Goal: Transaction & Acquisition: Purchase product/service

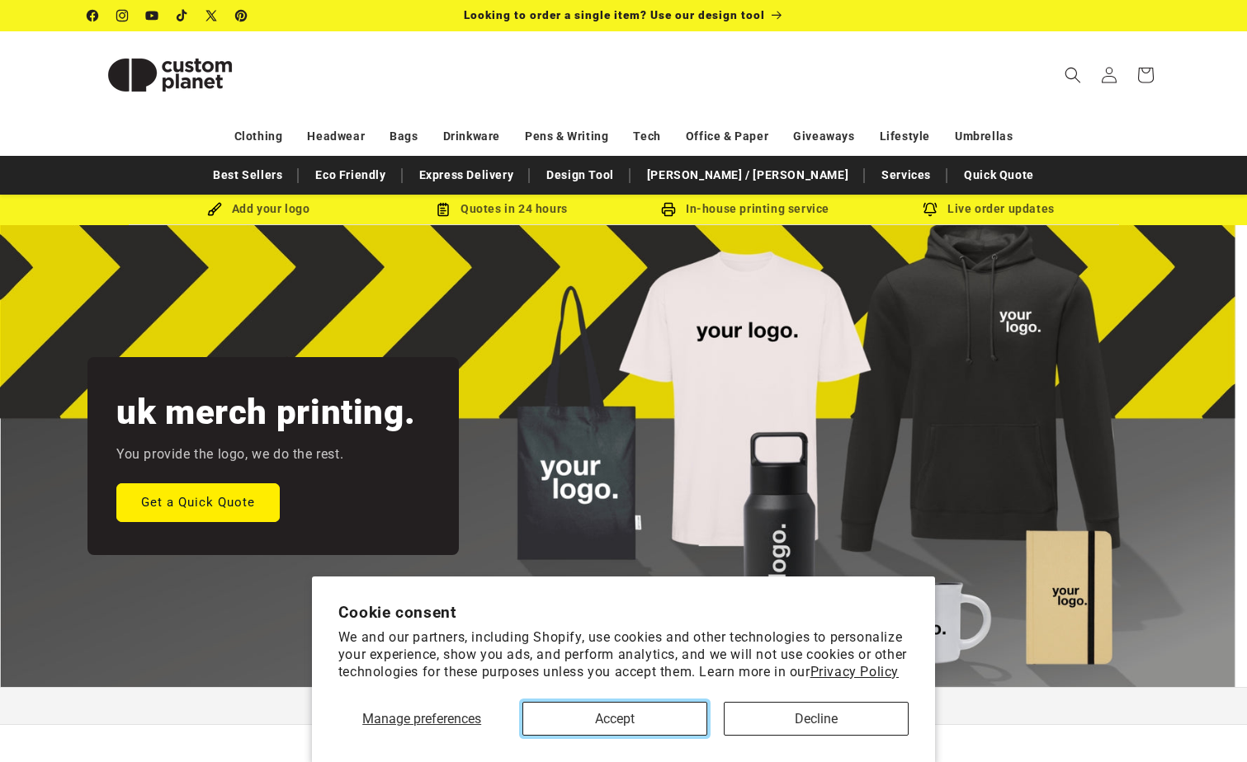
click at [641, 720] on button "Accept" at bounding box center [614, 719] width 185 height 34
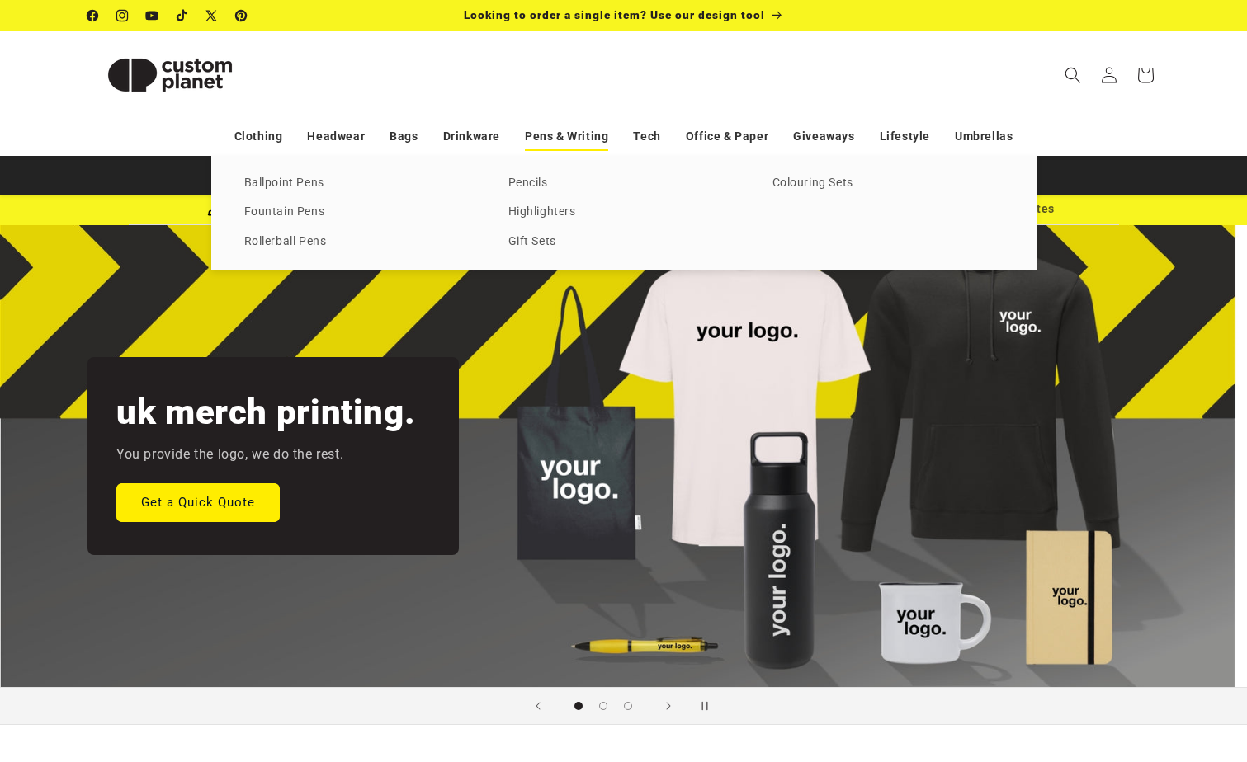
click at [587, 140] on link "Pens & Writing" at bounding box center [566, 136] width 83 height 29
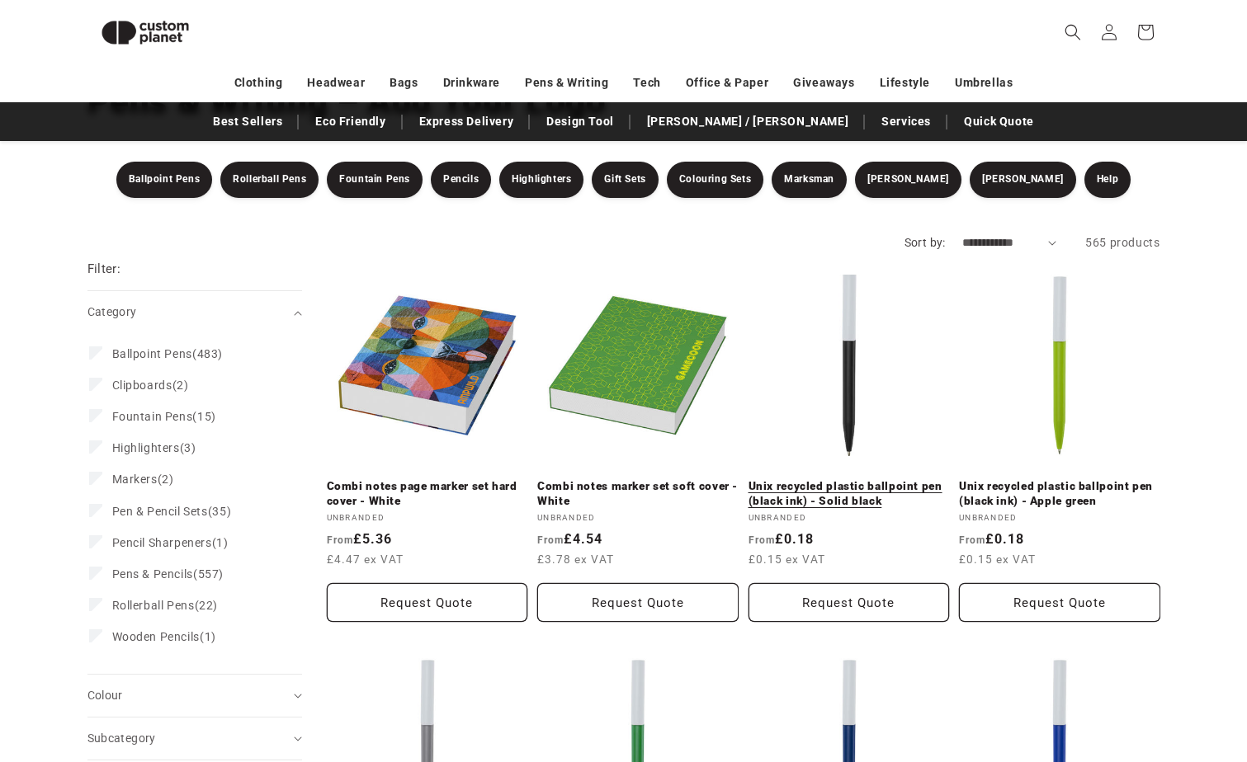
scroll to position [226, 0]
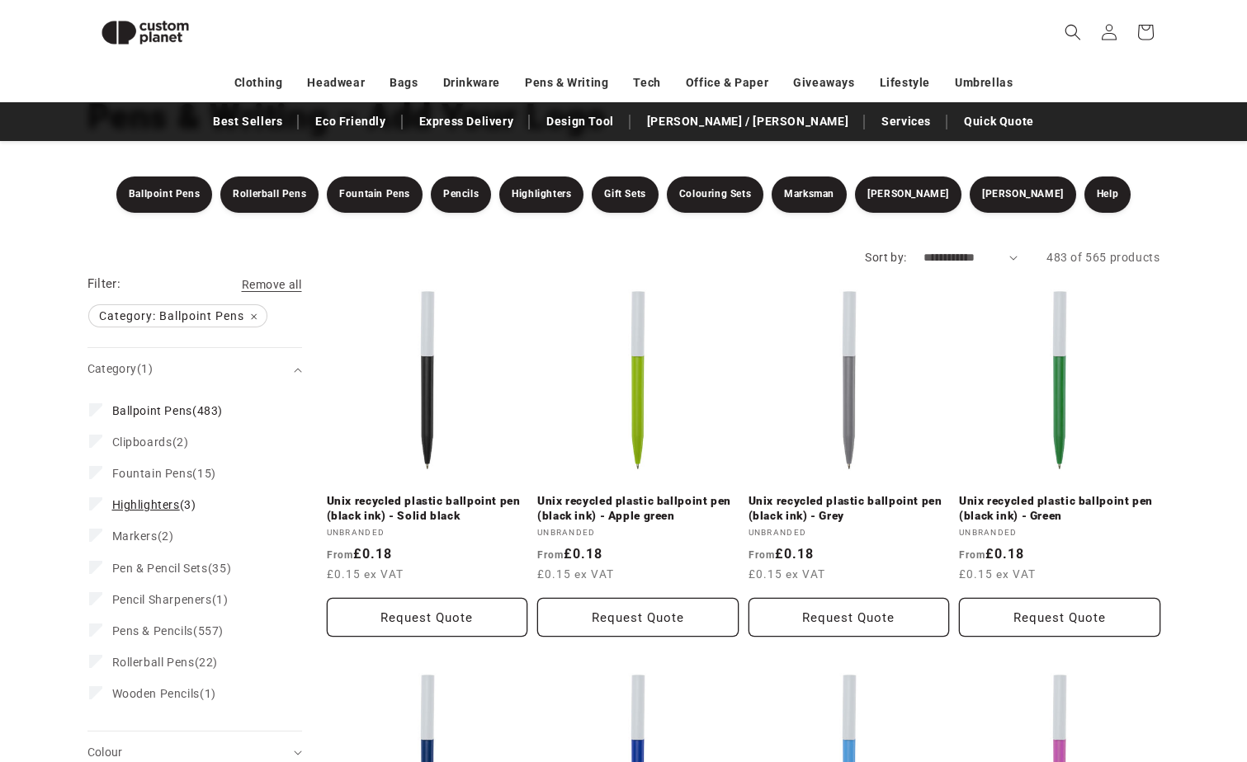
scroll to position [226, 0]
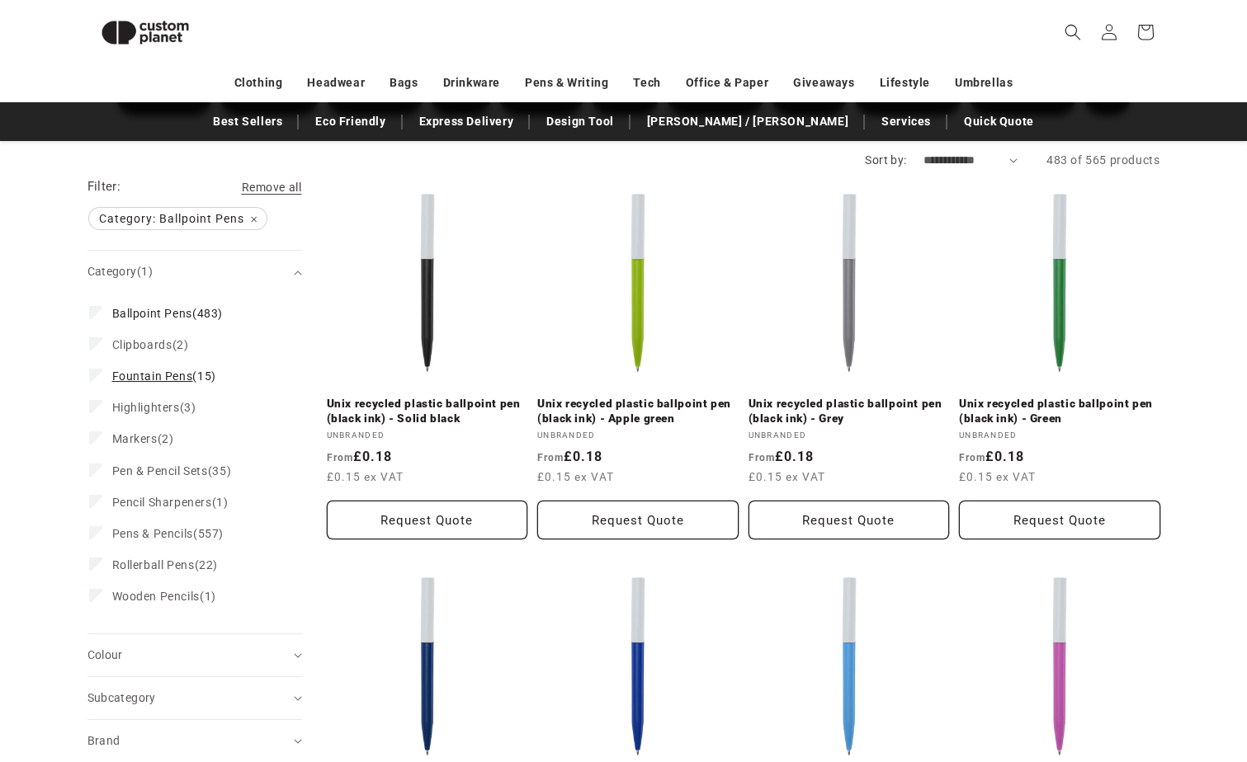
click at [98, 383] on label "Fountain Pens (15) Fountain Pens (15 products)" at bounding box center [189, 376] width 201 height 31
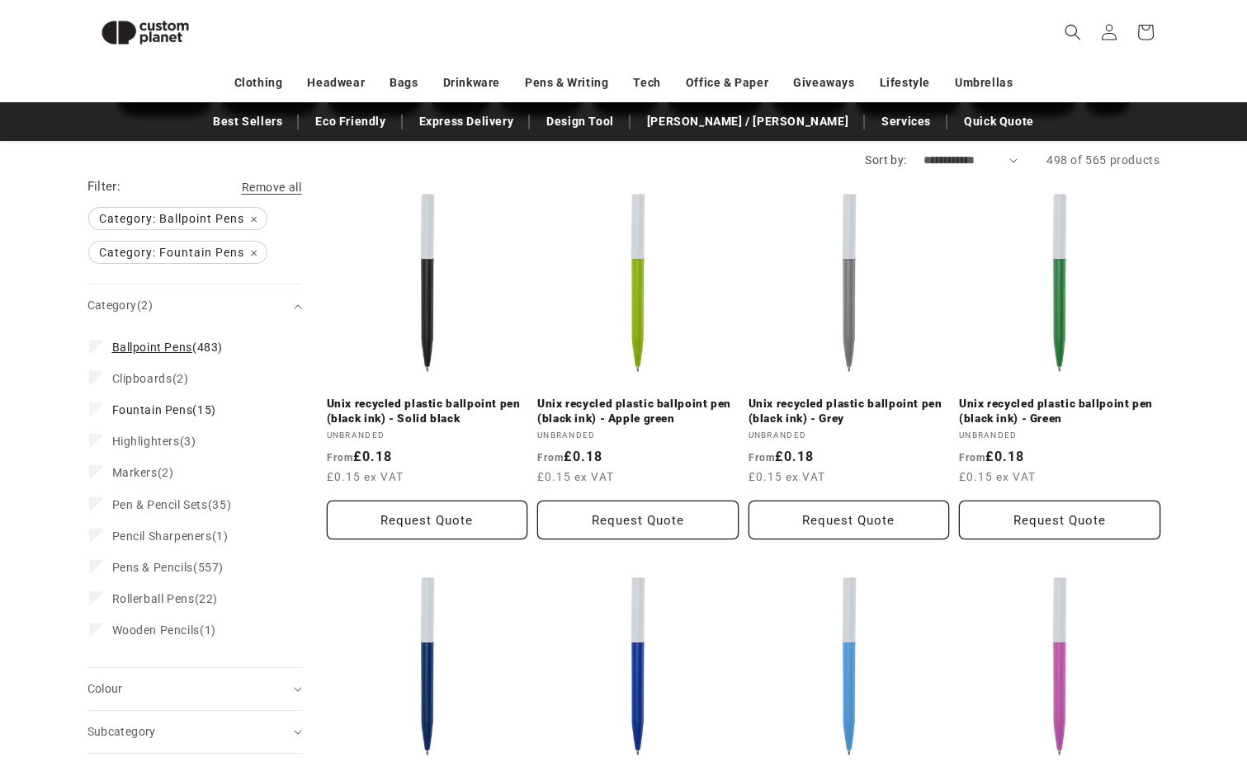
click at [92, 346] on icon at bounding box center [95, 345] width 7 height 5
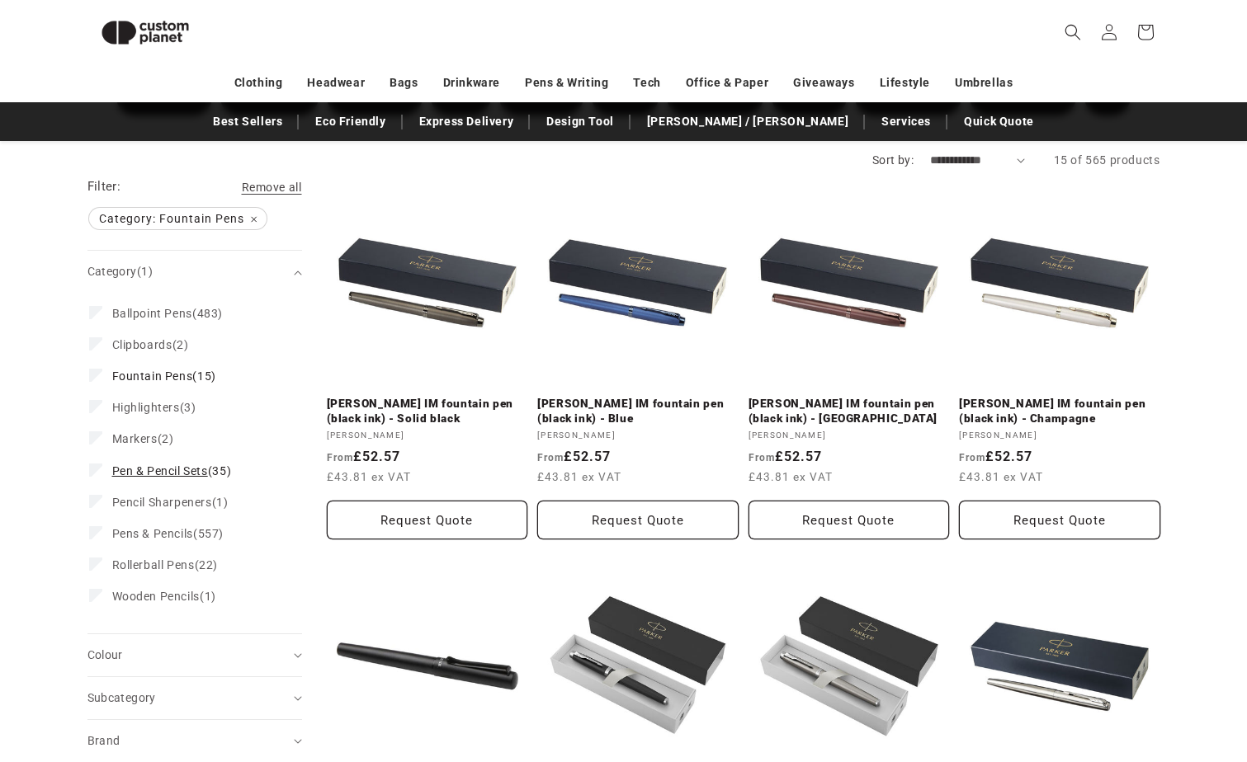
click at [181, 466] on span "Pen & Pencil Sets" at bounding box center [160, 471] width 96 height 13
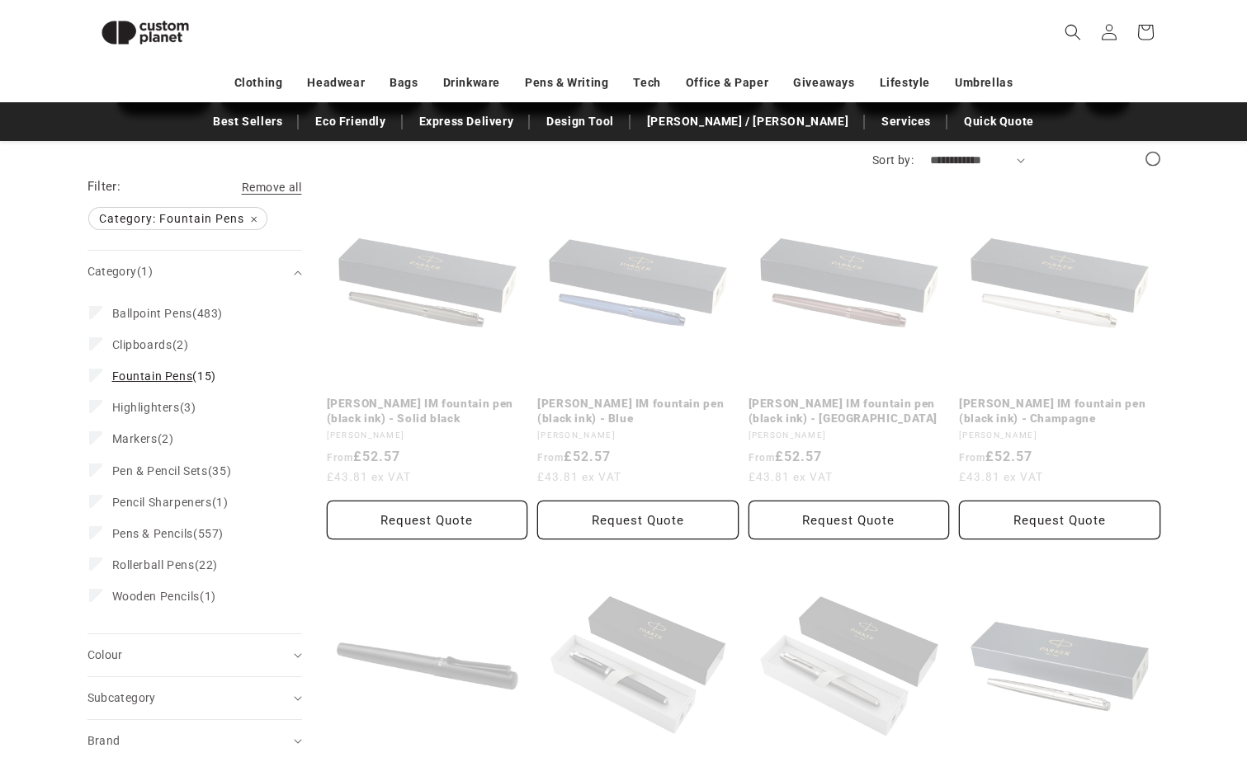
click at [97, 373] on icon at bounding box center [96, 375] width 9 height 6
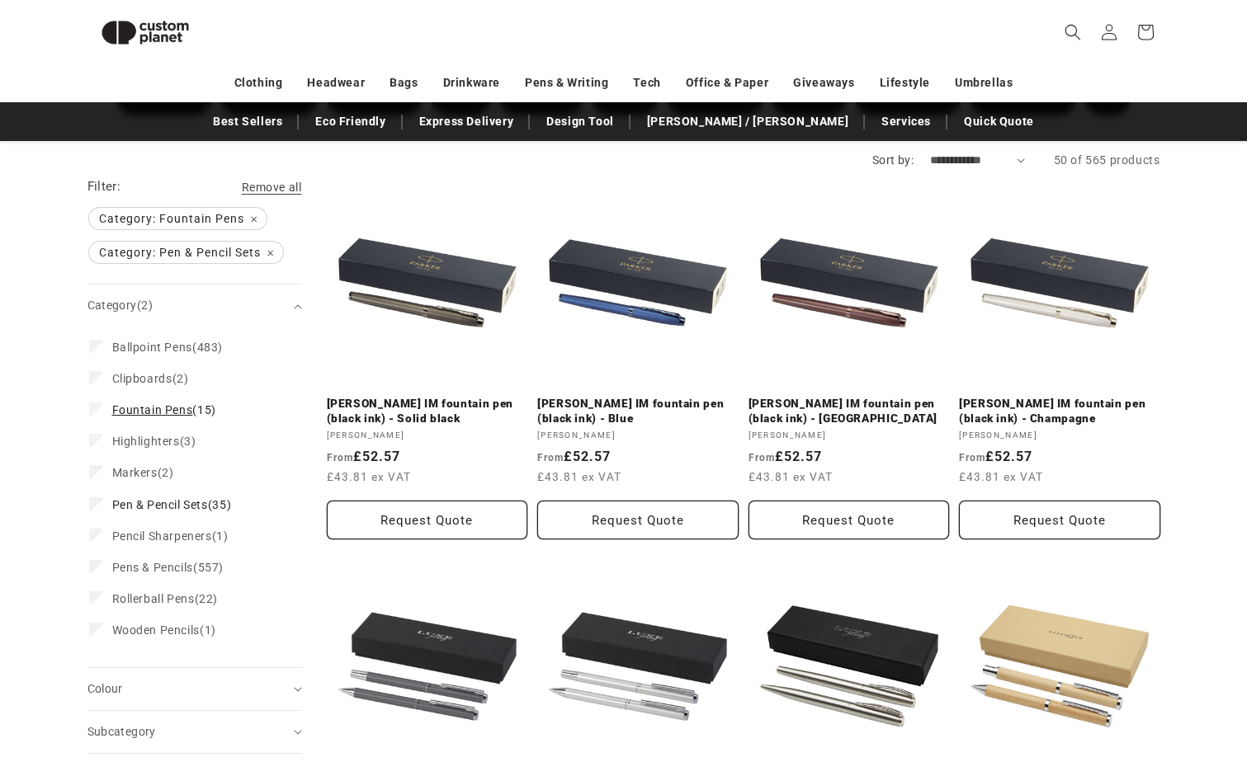
click at [99, 412] on icon at bounding box center [96, 409] width 9 height 6
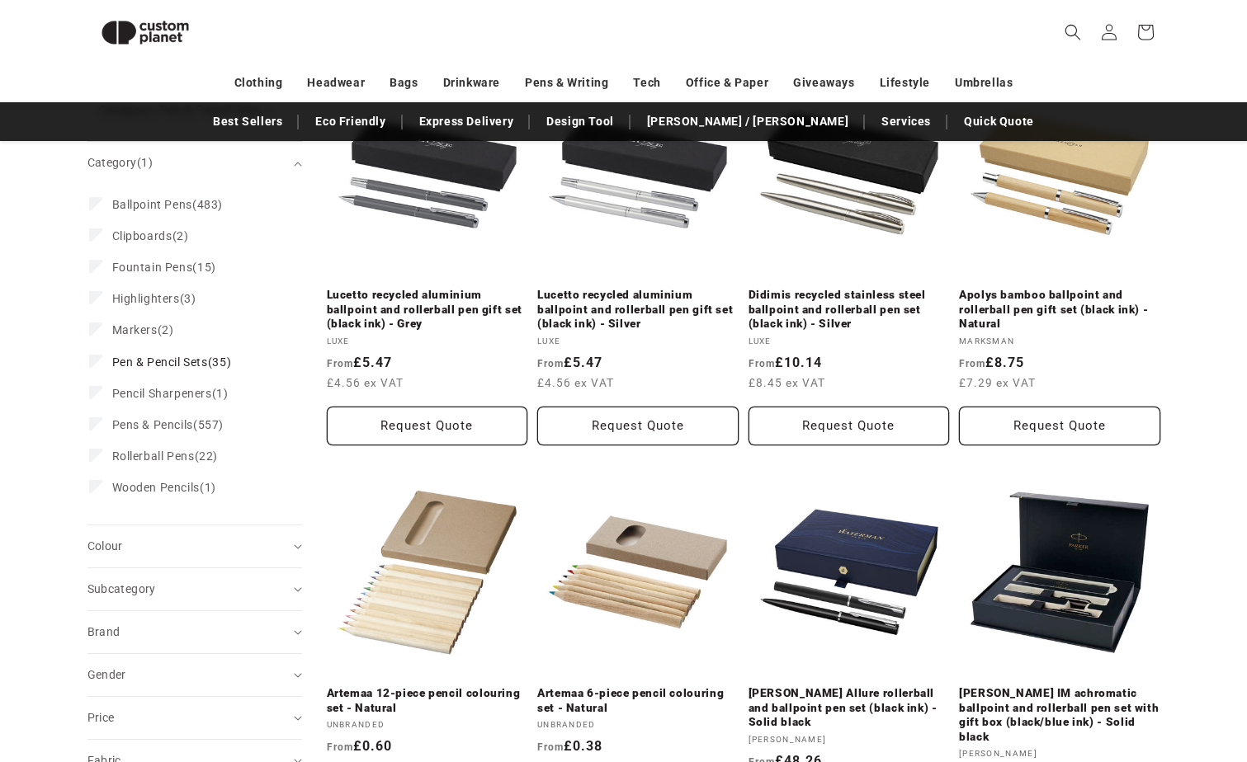
scroll to position [226, 0]
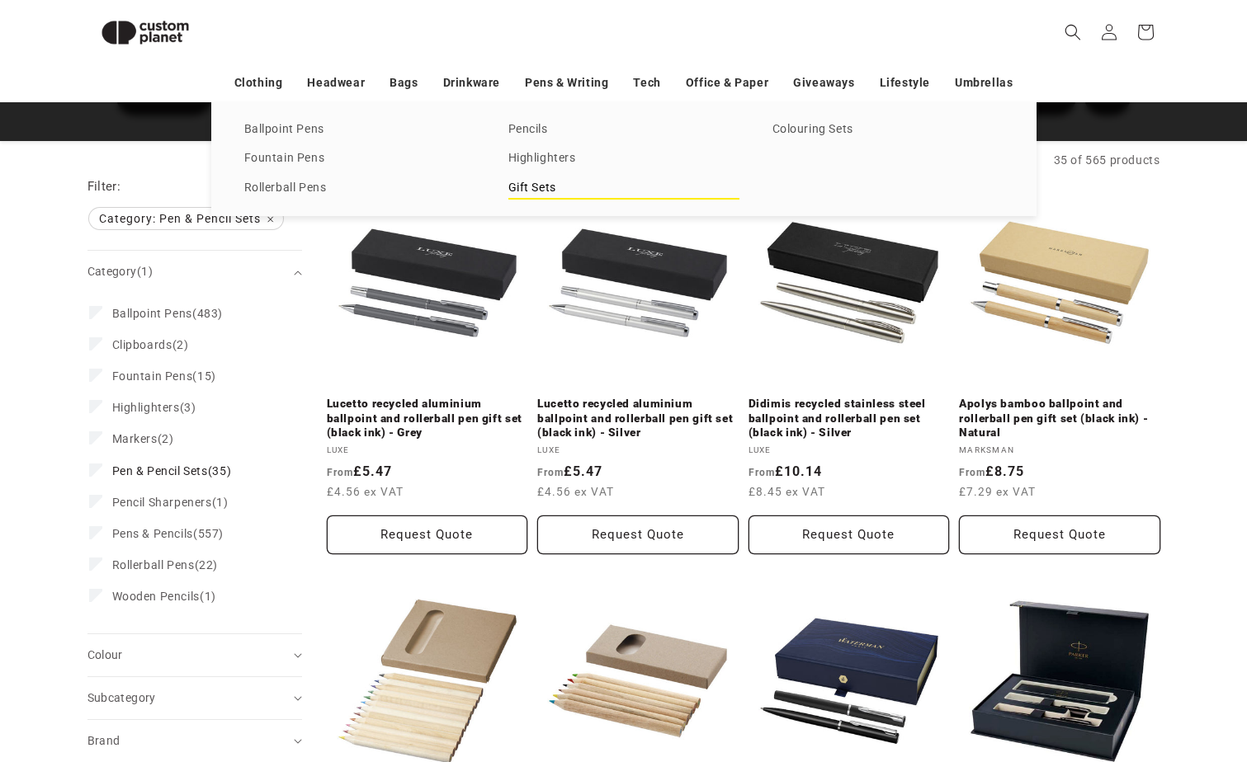
click at [545, 190] on link "Gift Sets" at bounding box center [623, 188] width 231 height 22
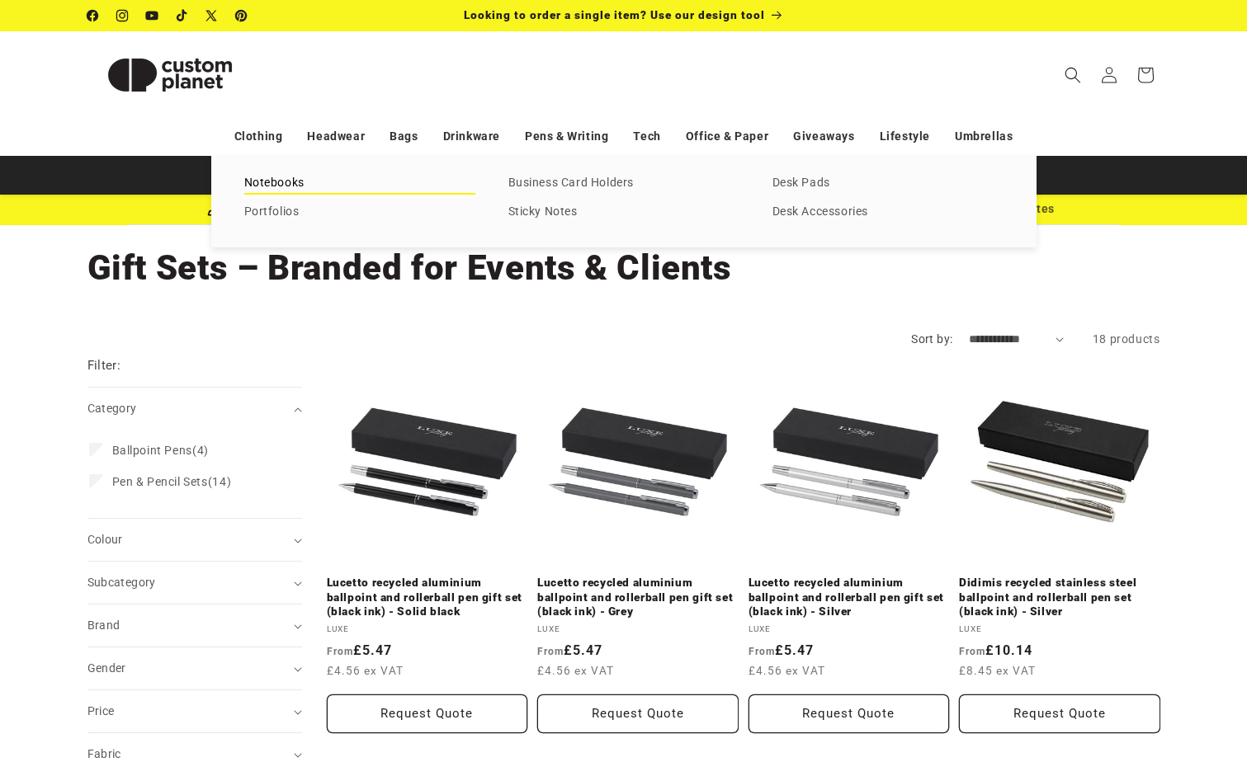
click at [276, 191] on link "Notebooks" at bounding box center [359, 183] width 231 height 22
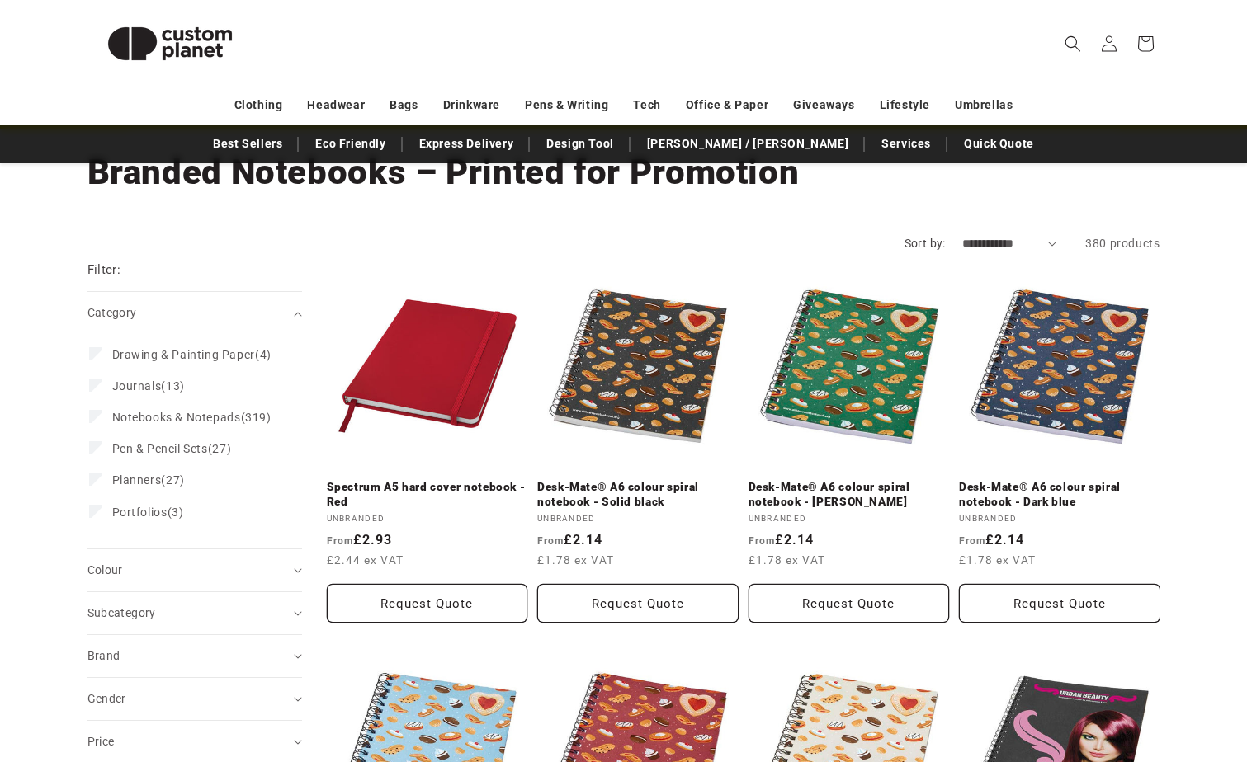
scroll to position [165, 0]
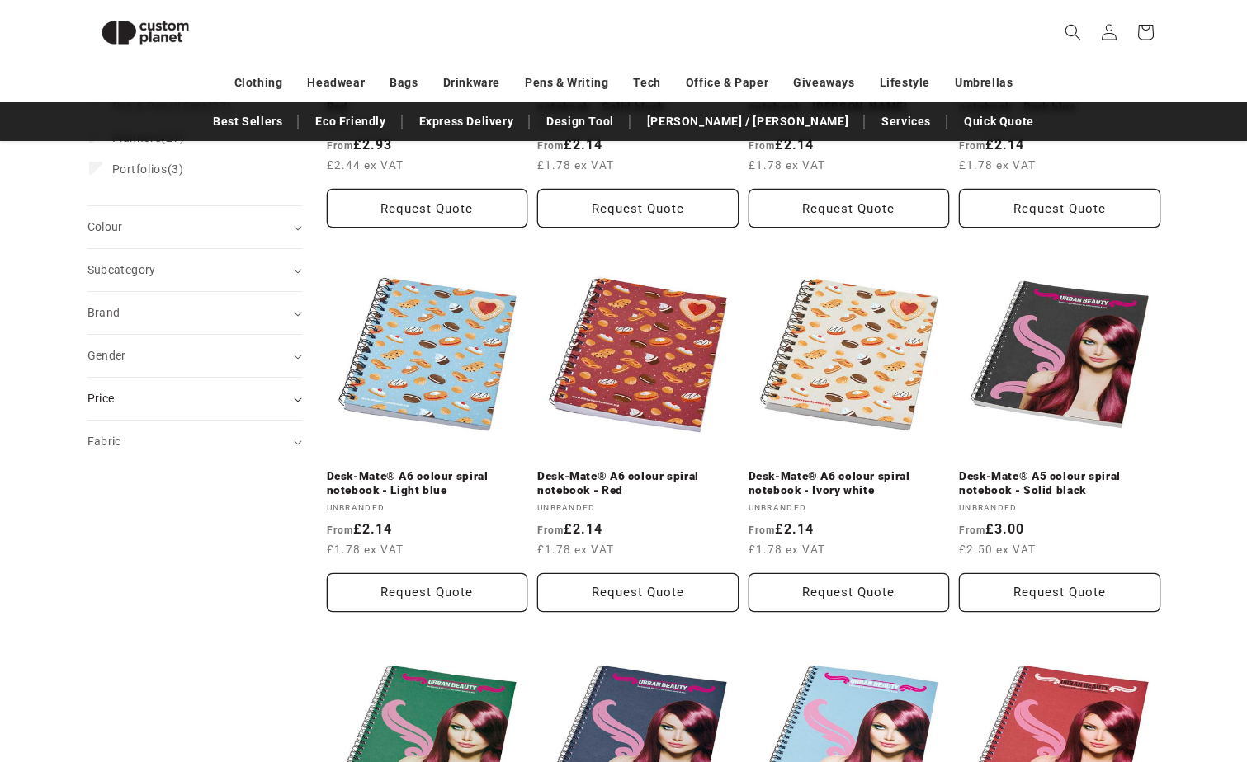
scroll to position [309, 0]
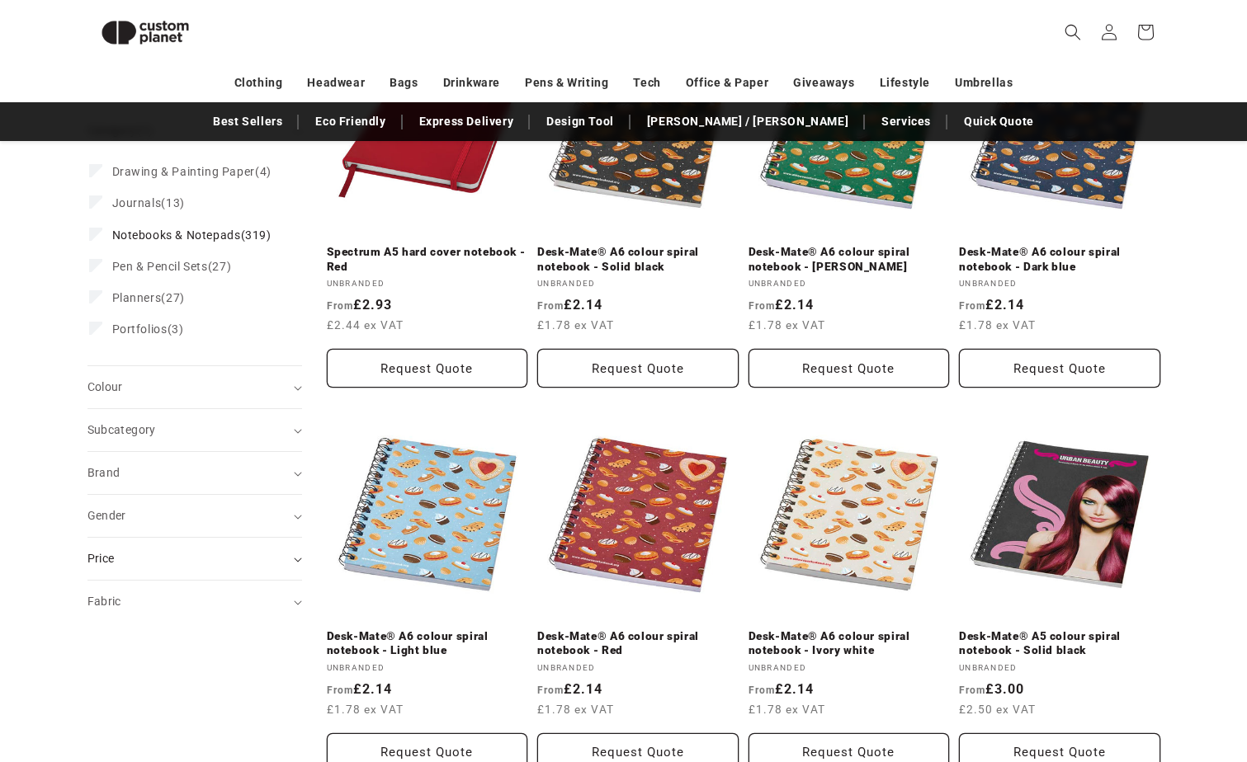
click at [297, 563] on icon at bounding box center [298, 560] width 8 height 5
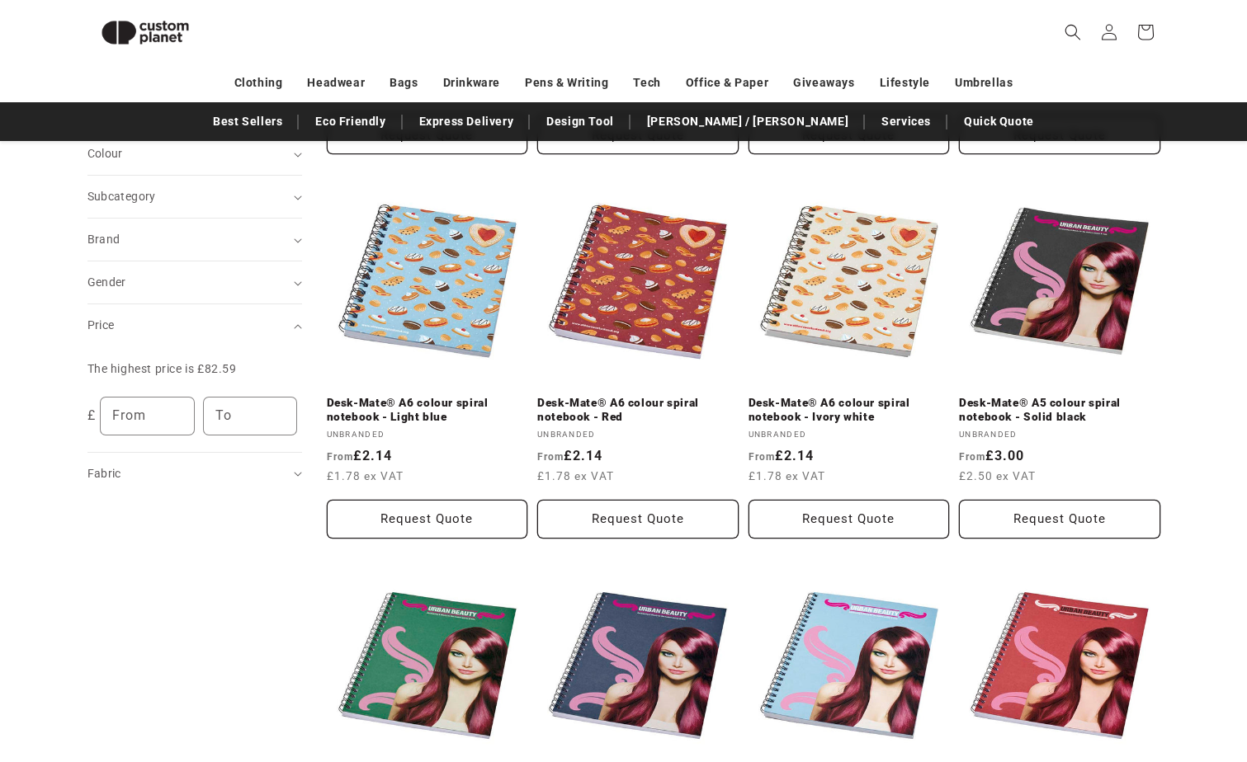
scroll to position [556, 0]
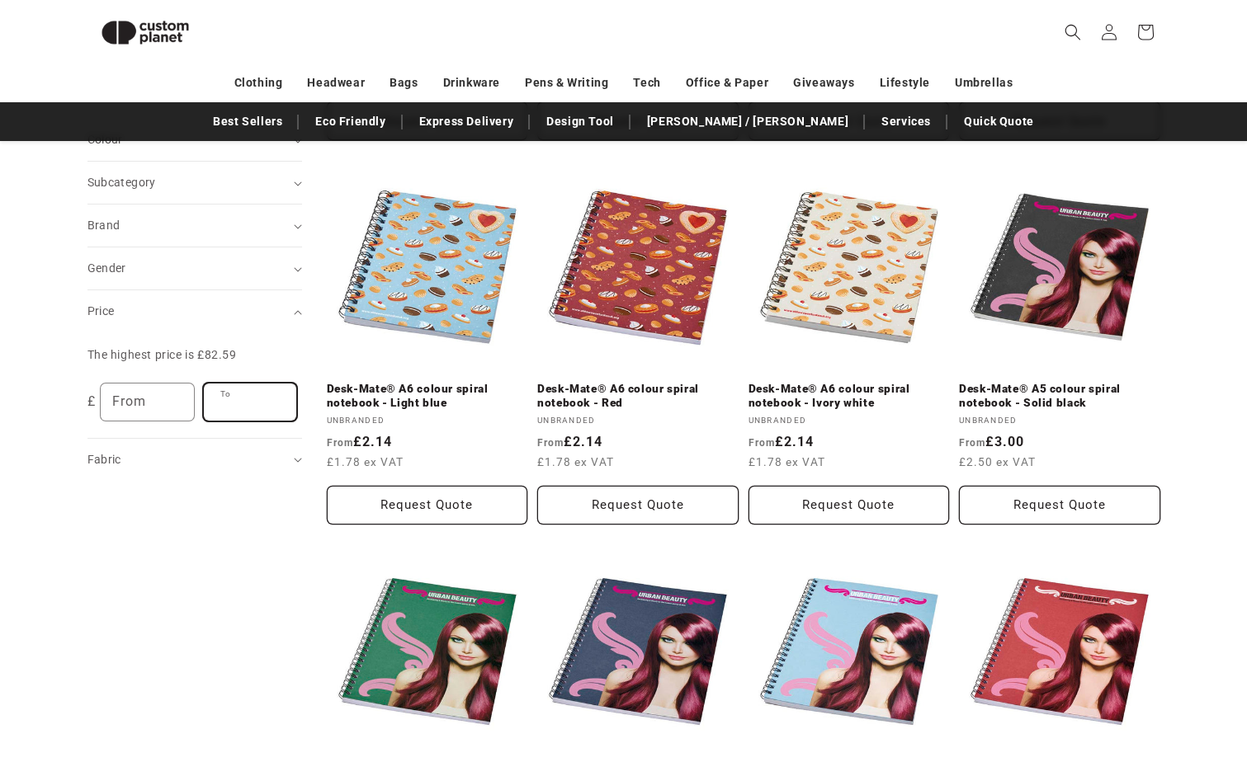
click at [222, 421] on input "To" at bounding box center [250, 402] width 93 height 37
click at [158, 417] on input "From" at bounding box center [147, 402] width 93 height 37
click at [238, 417] on input "To" at bounding box center [250, 402] width 93 height 37
type input "*"
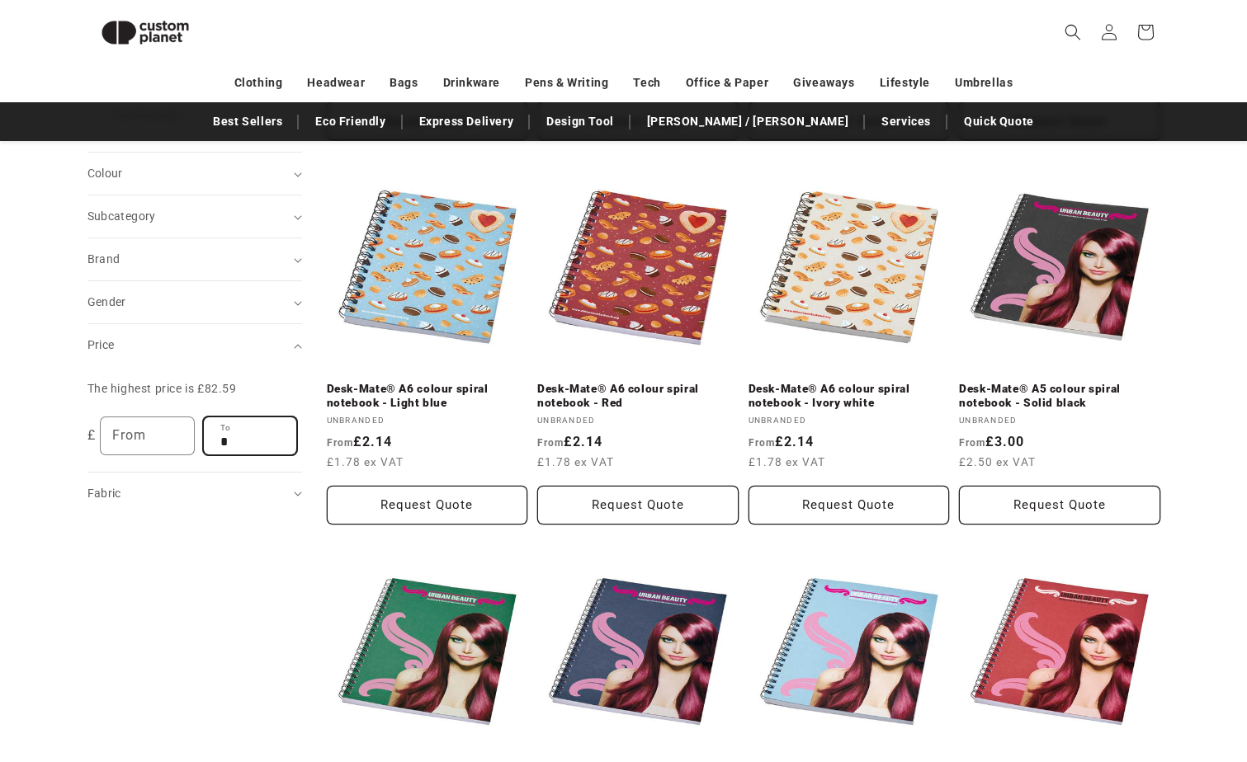
scroll to position [590, 0]
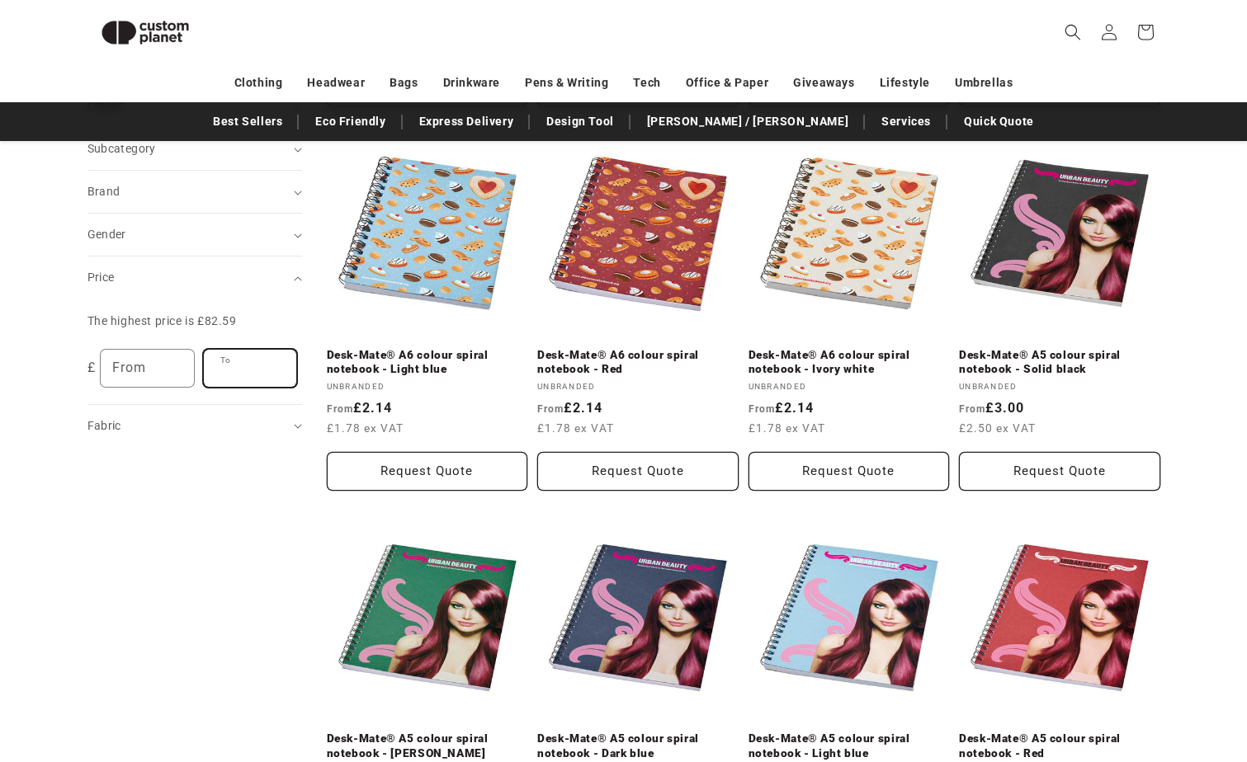
scroll to position [556, 0]
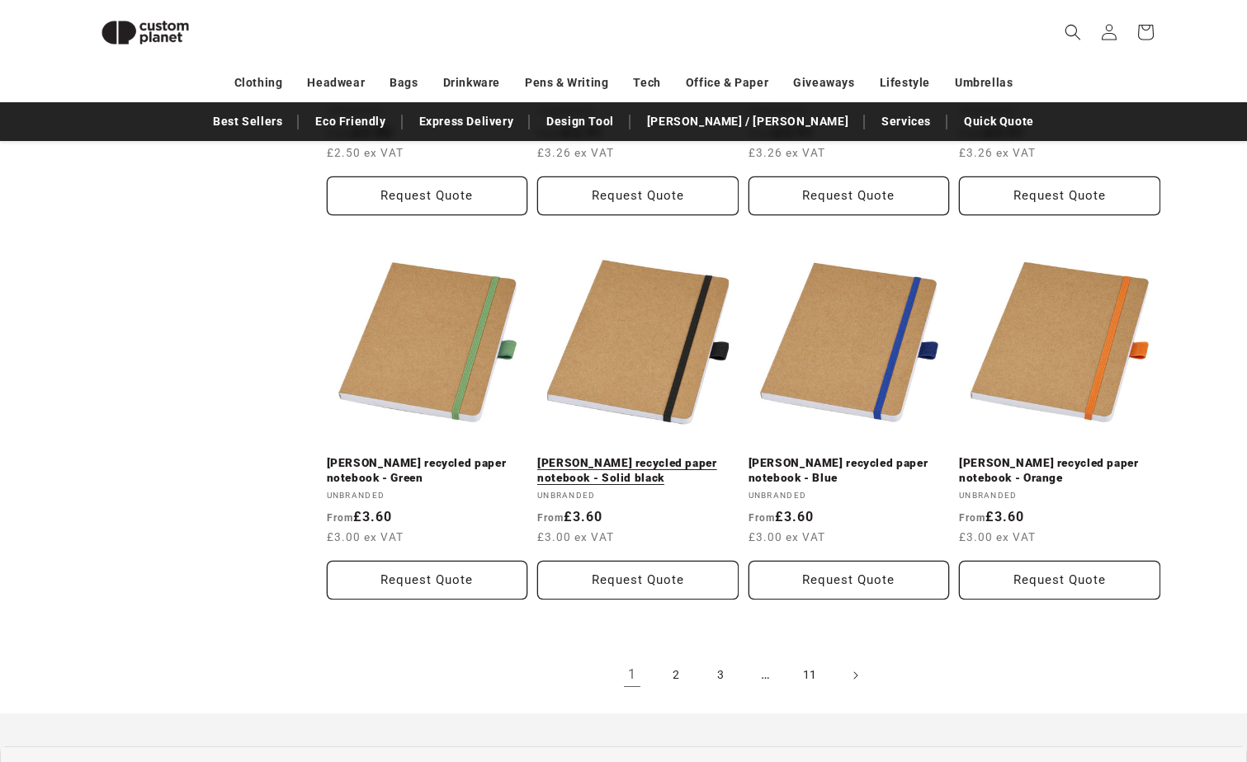
scroll to position [1663, 0]
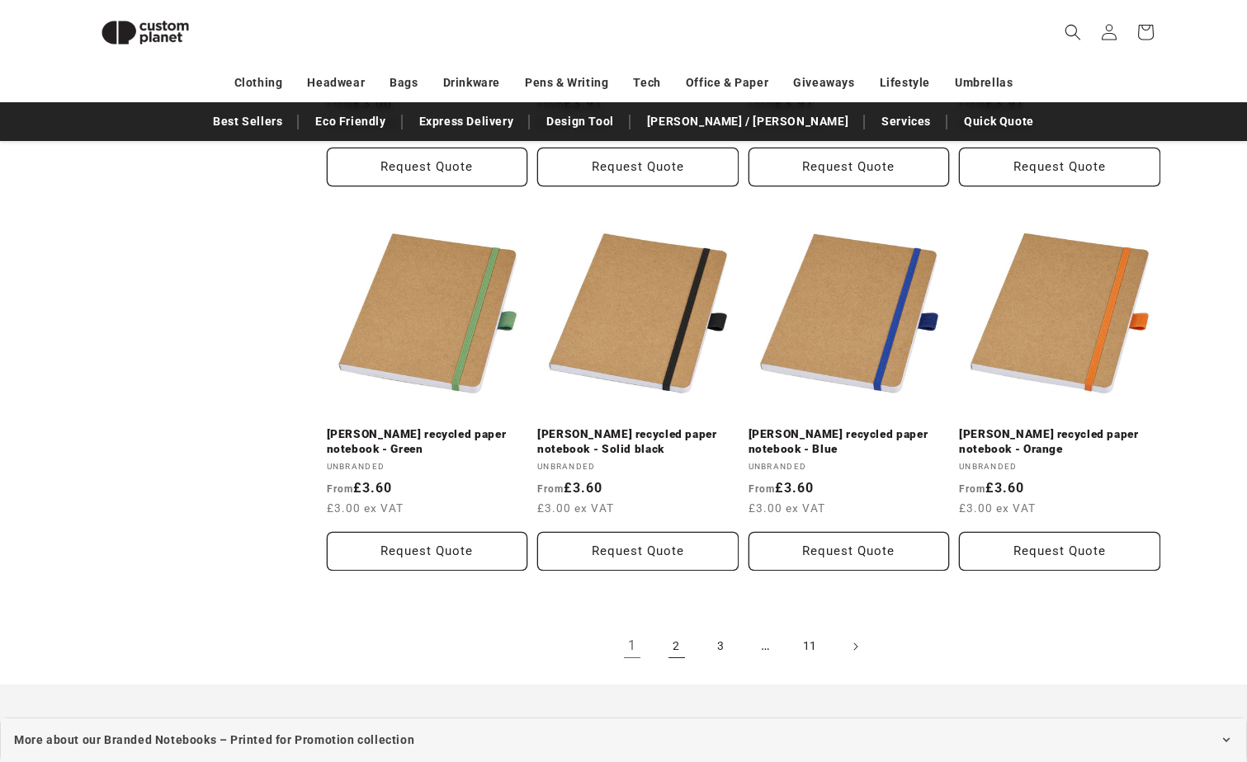
type input "*"
click at [683, 645] on link "2" at bounding box center [676, 647] width 36 height 36
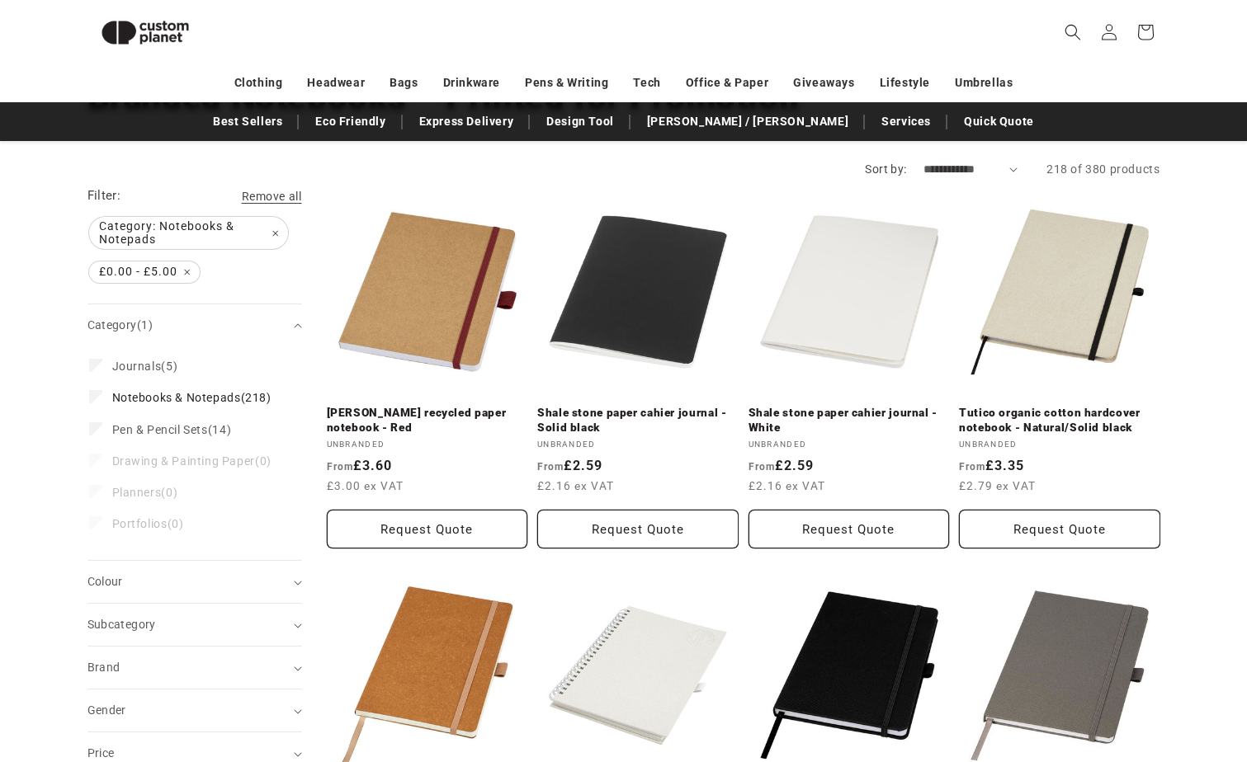
scroll to position [144, 0]
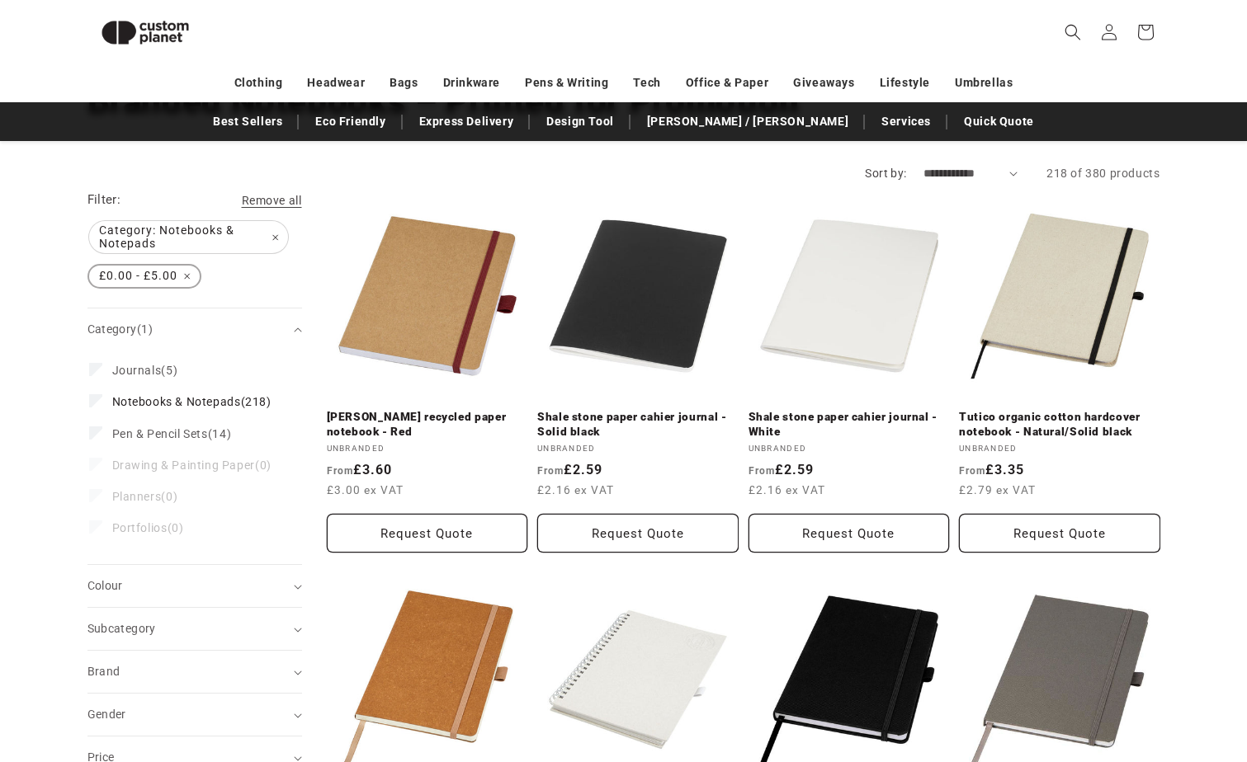
click at [186, 276] on span "£0.00 - £5.00 Remove filter" at bounding box center [144, 276] width 111 height 21
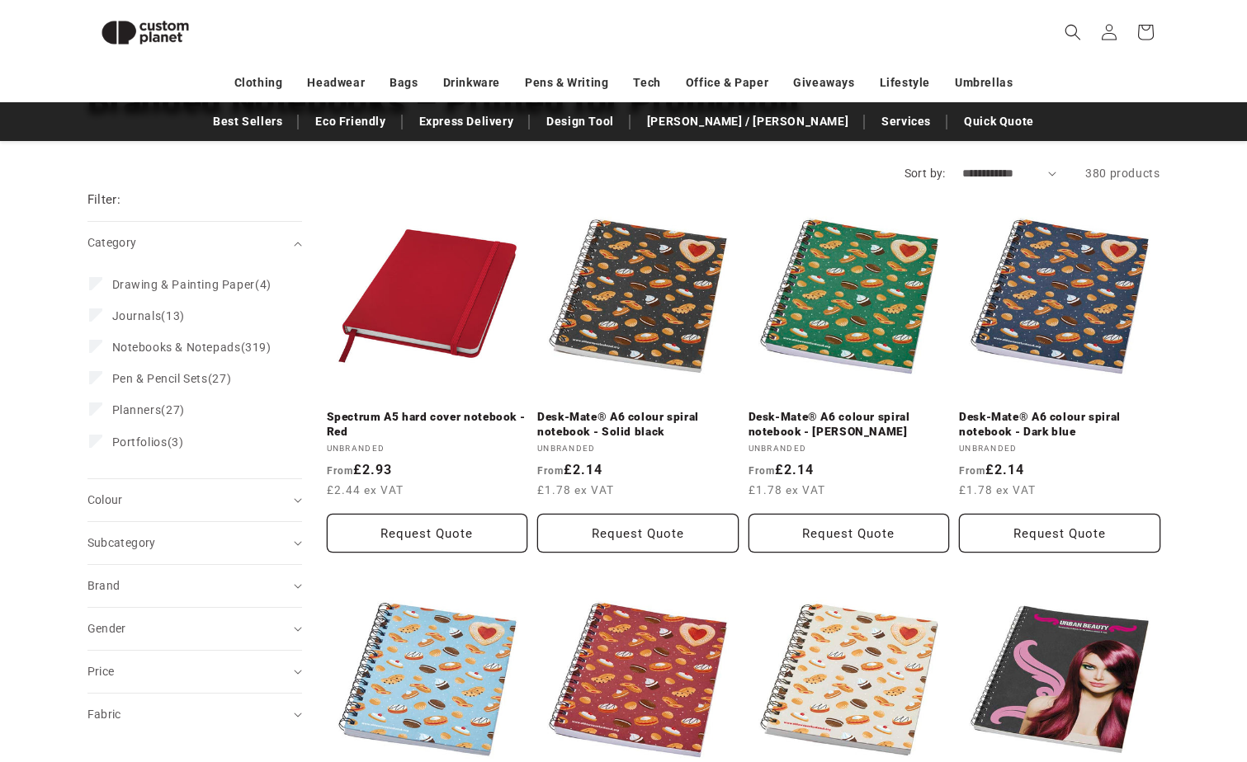
click at [1016, 172] on select "**********" at bounding box center [1009, 173] width 95 height 17
select select "**********"
click at [962, 165] on select "**********" at bounding box center [1009, 173] width 95 height 17
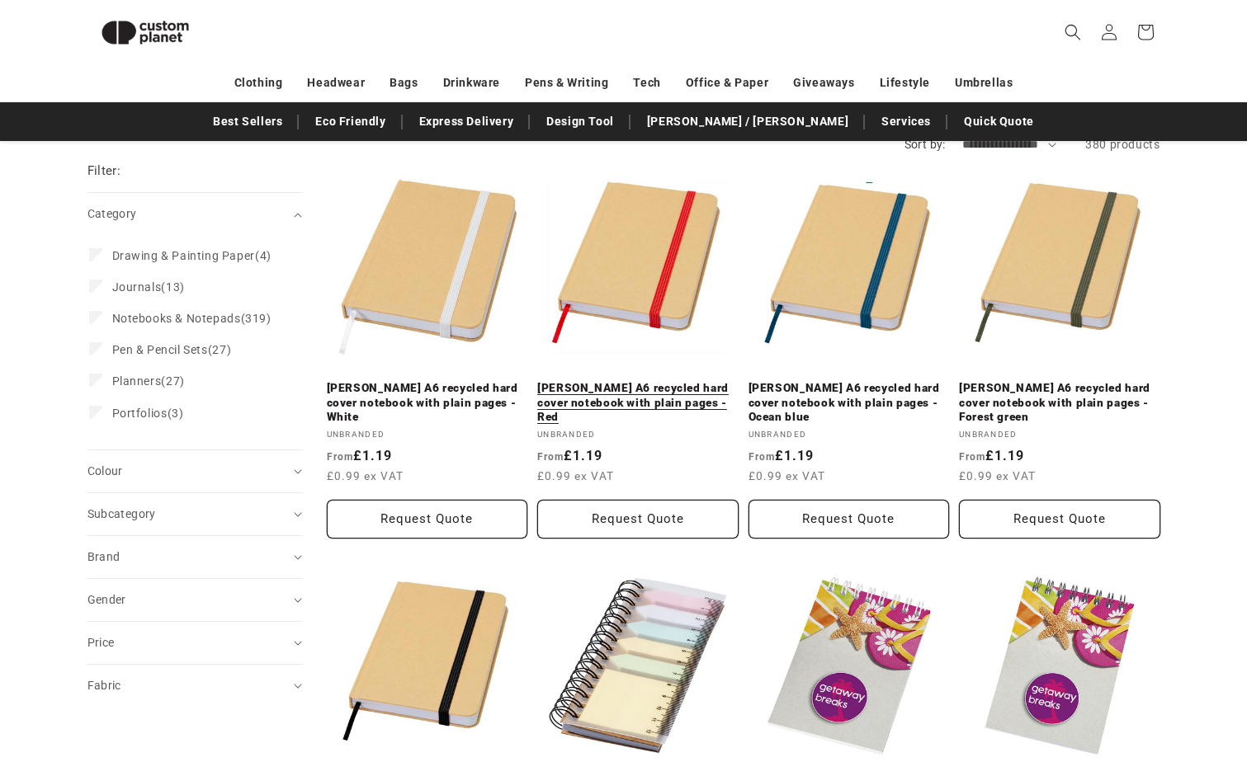
scroll to position [144, 0]
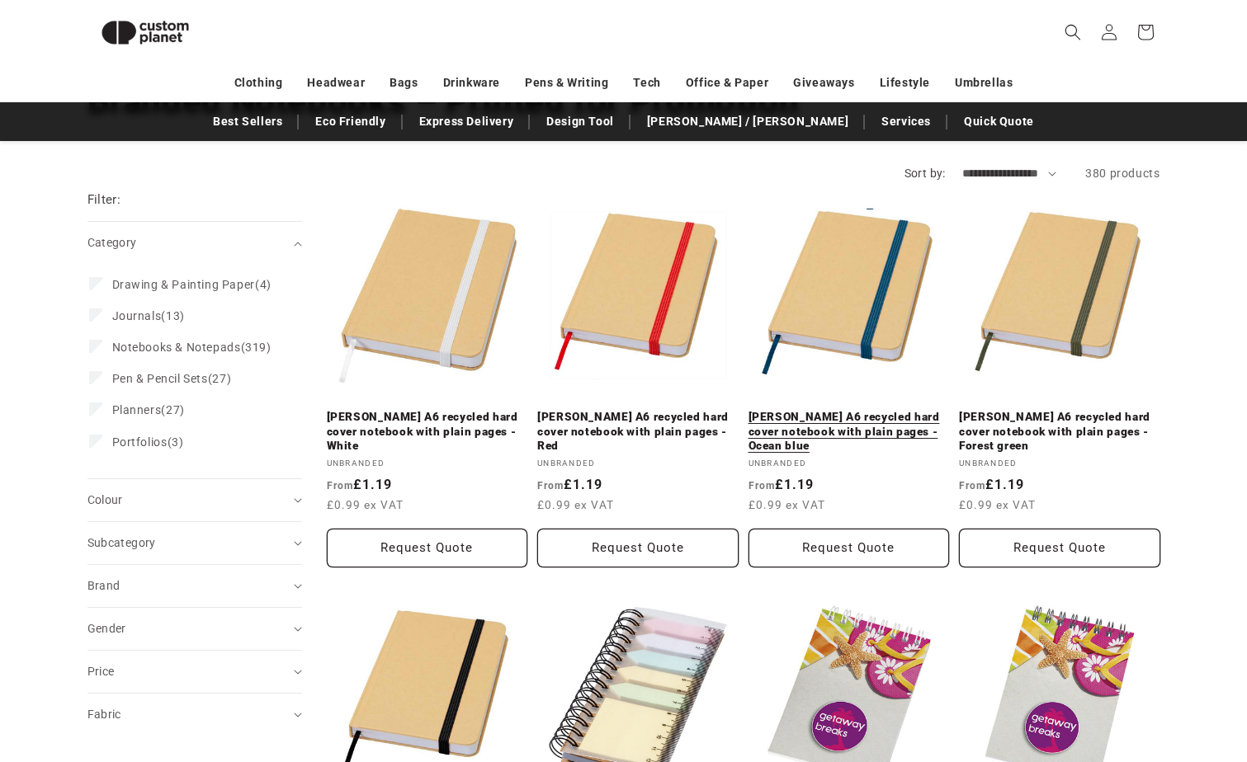
click at [827, 416] on link "[PERSON_NAME] A6 recycled hard cover notebook with plain pages - Ocean blue" at bounding box center [848, 432] width 201 height 44
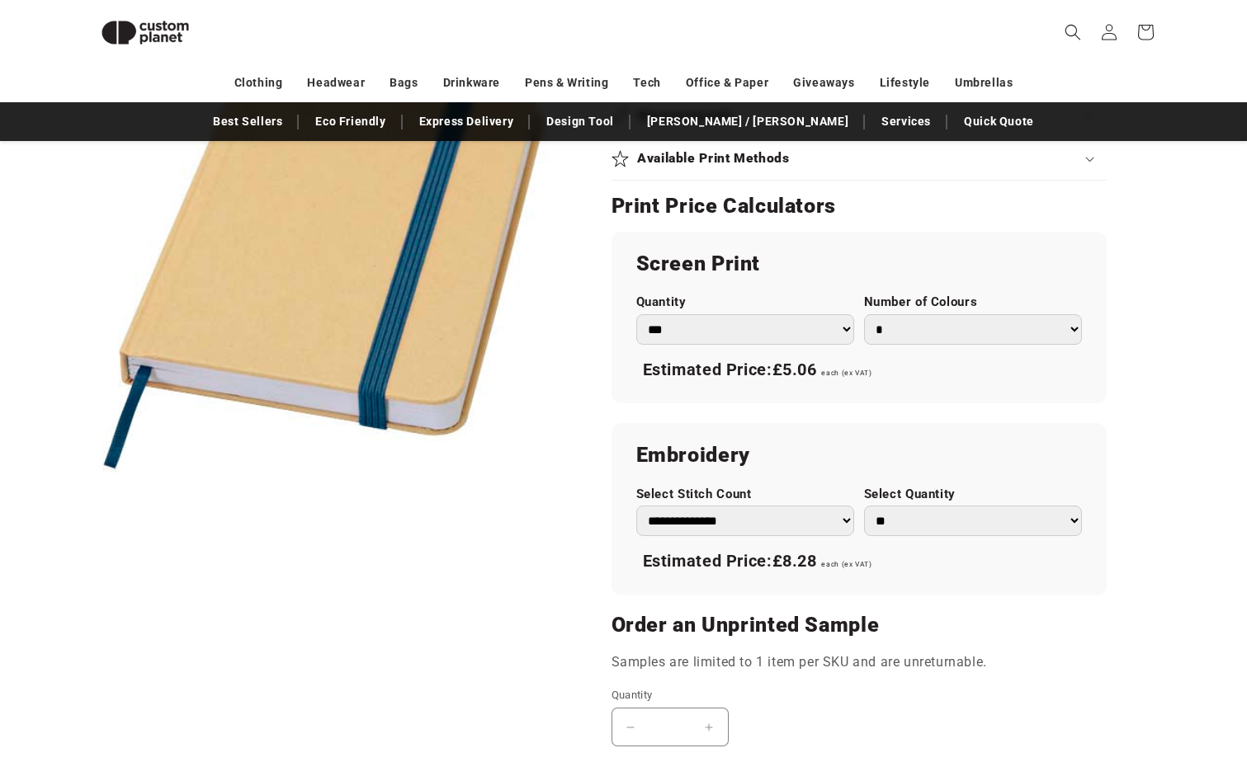
scroll to position [804, 0]
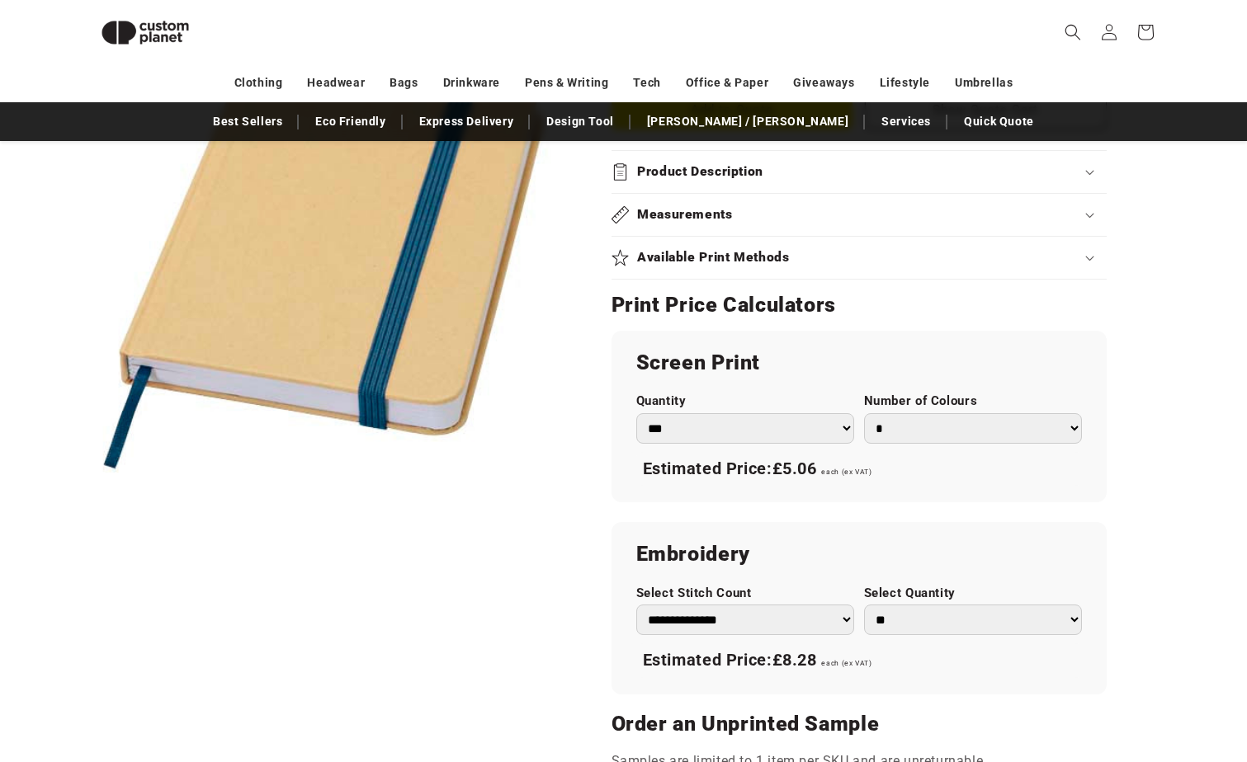
click at [847, 432] on select "*** *** *** **** **** **** ***** *****" at bounding box center [745, 428] width 218 height 31
select select "***"
click at [636, 413] on select "*** *** *** **** **** **** ***** *****" at bounding box center [745, 428] width 218 height 31
click at [1073, 426] on select "* * * * * * *" at bounding box center [973, 428] width 218 height 31
click at [864, 413] on select "* * * * * * *" at bounding box center [973, 428] width 218 height 31
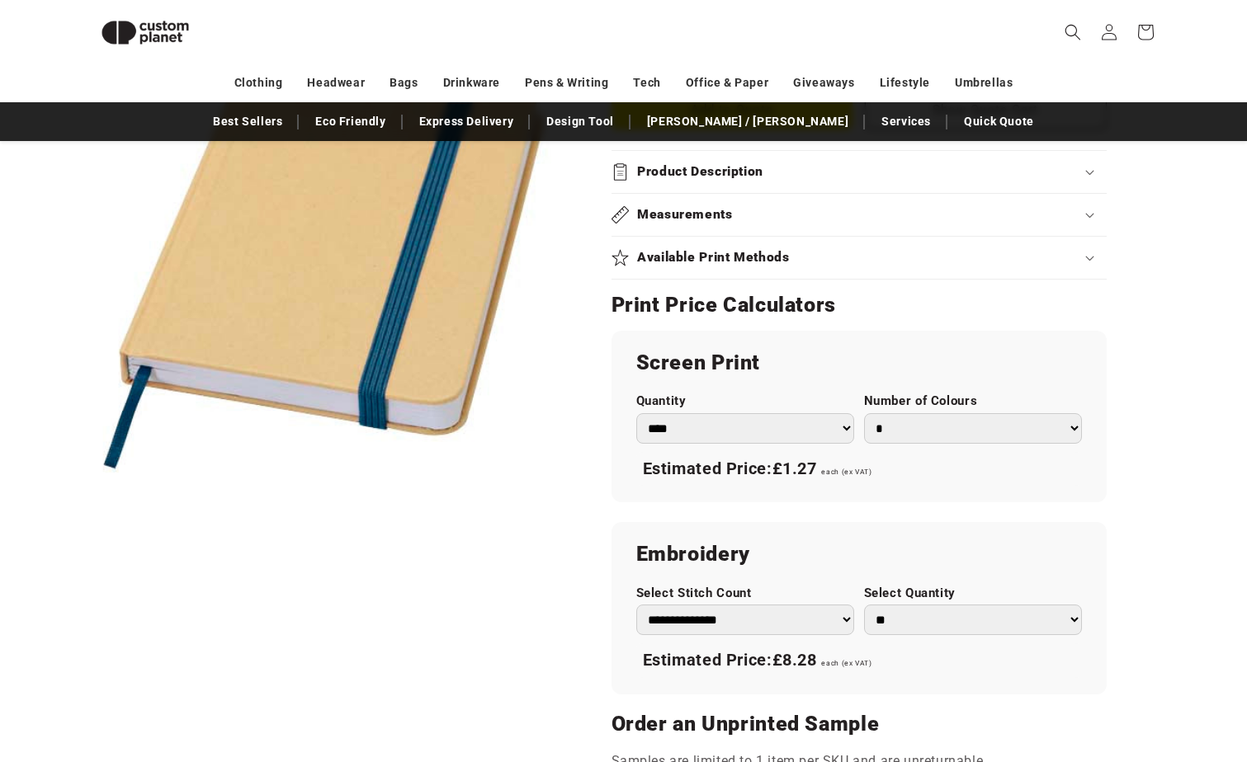
click at [986, 502] on div "Screen Print Quantity *** *** *** **** **** **** ***** ***** Number of Colours …" at bounding box center [858, 417] width 495 height 172
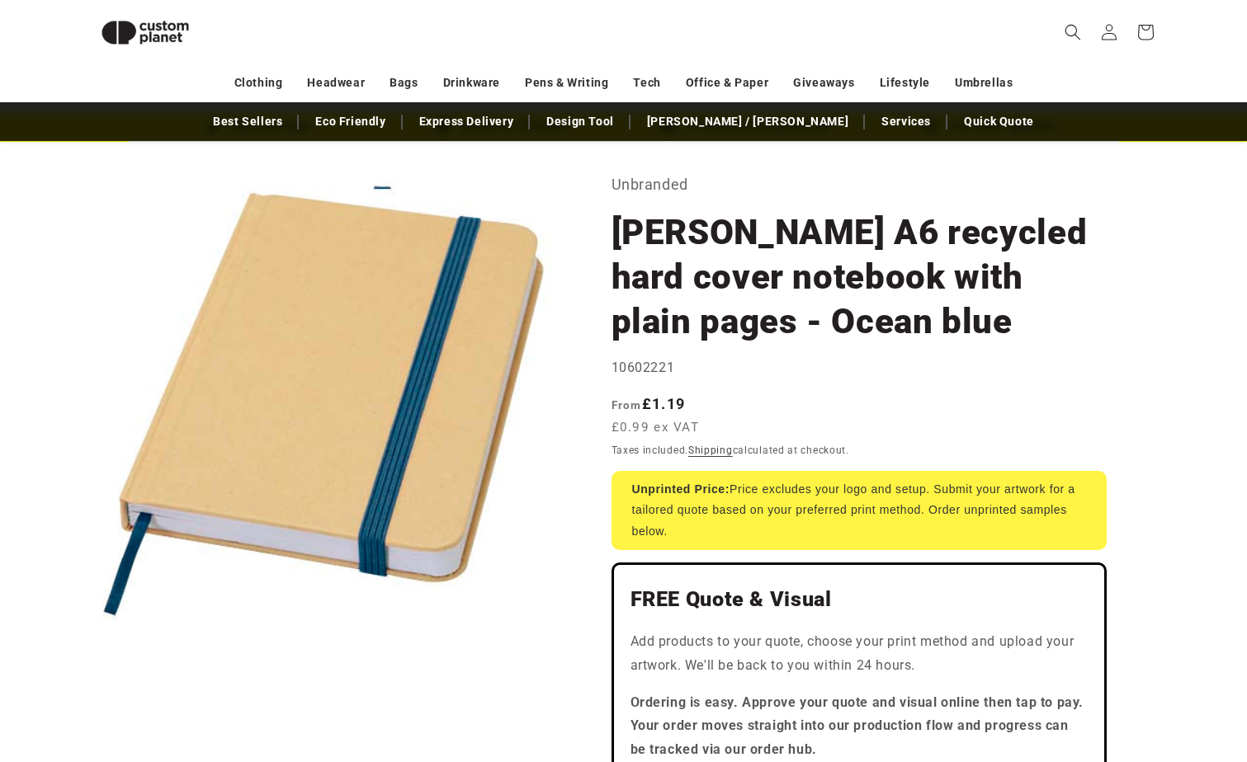
scroll to position [0, 0]
